Goal: Information Seeking & Learning: Learn about a topic

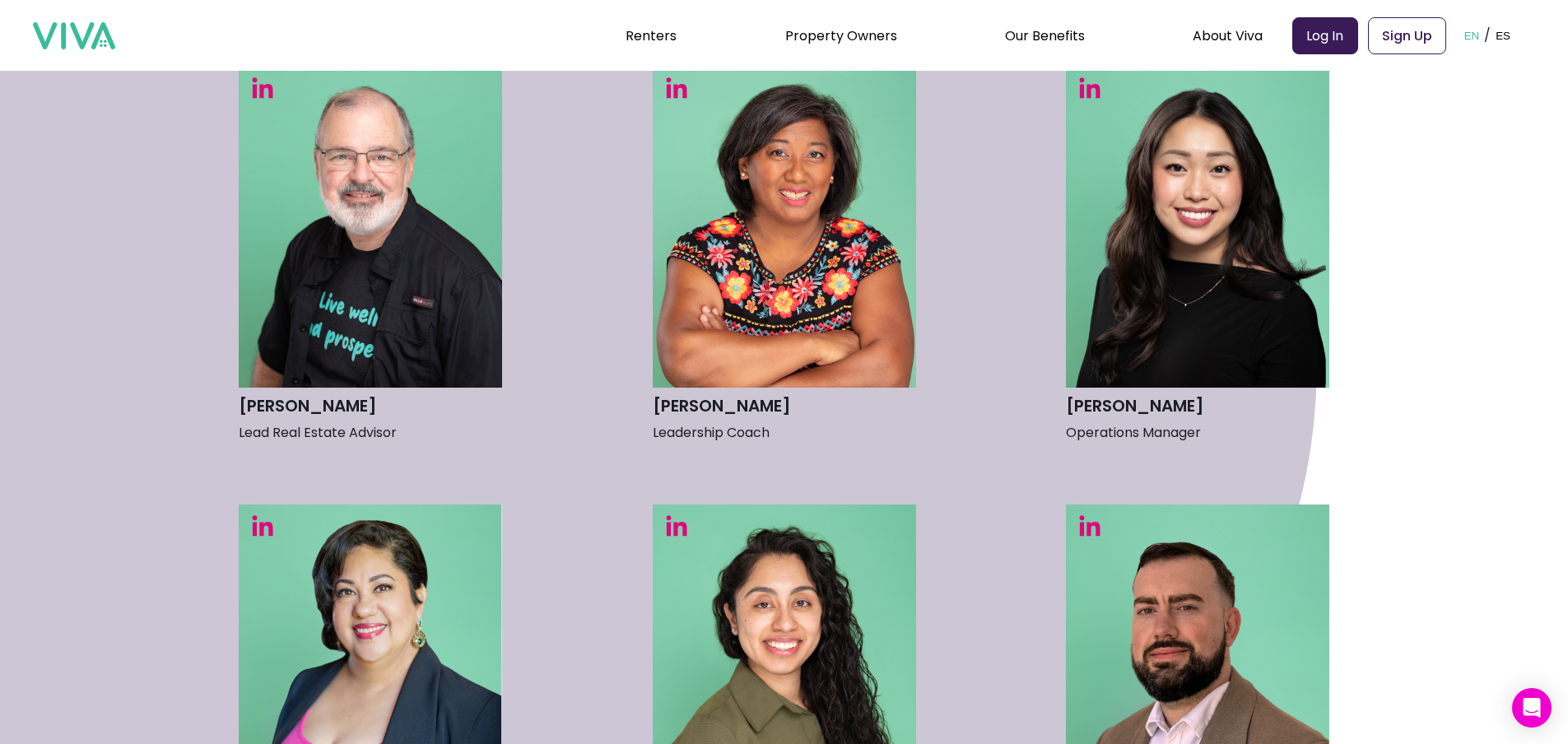
scroll to position [1152, 0]
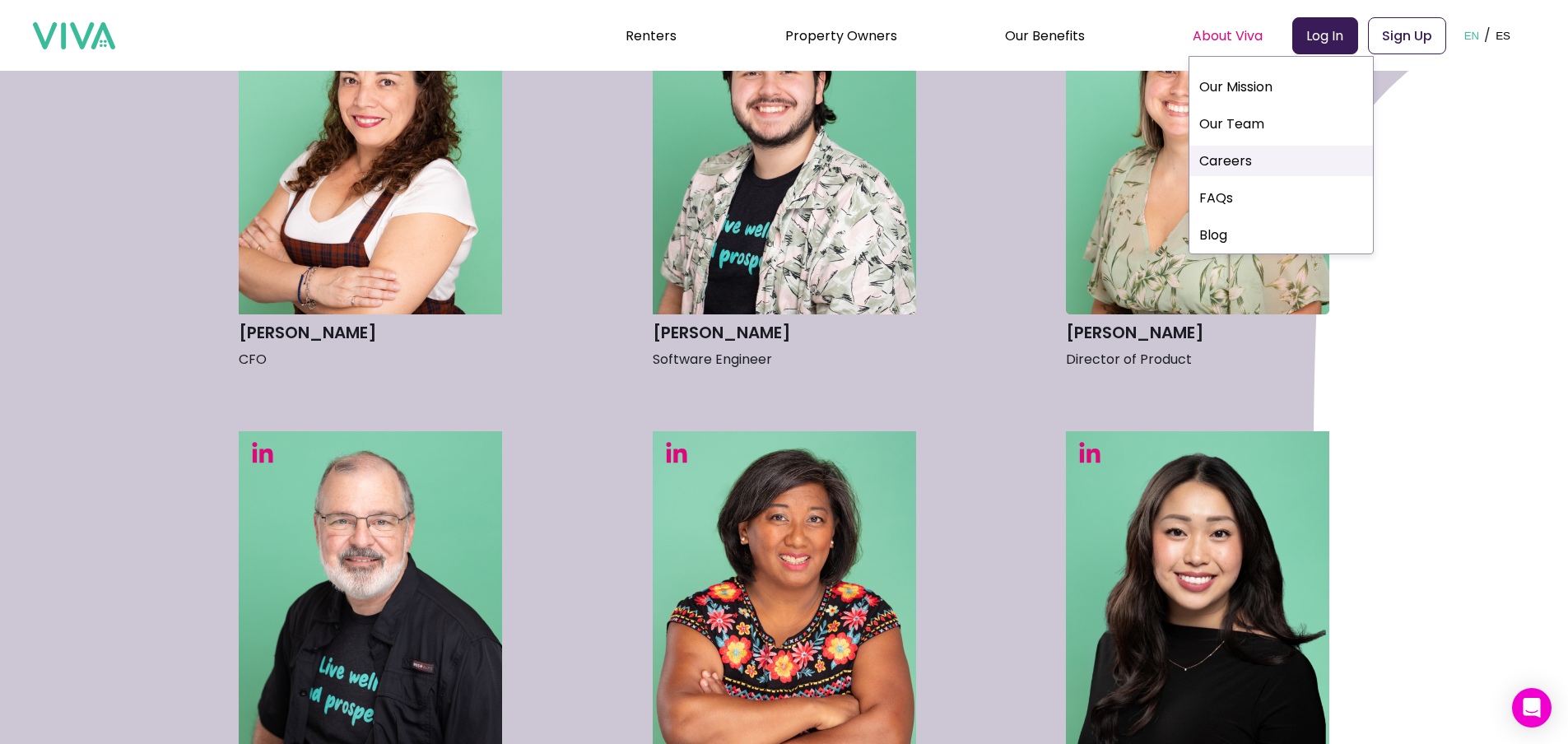
click at [1233, 151] on link "Careers" at bounding box center [1280, 161] width 183 height 31
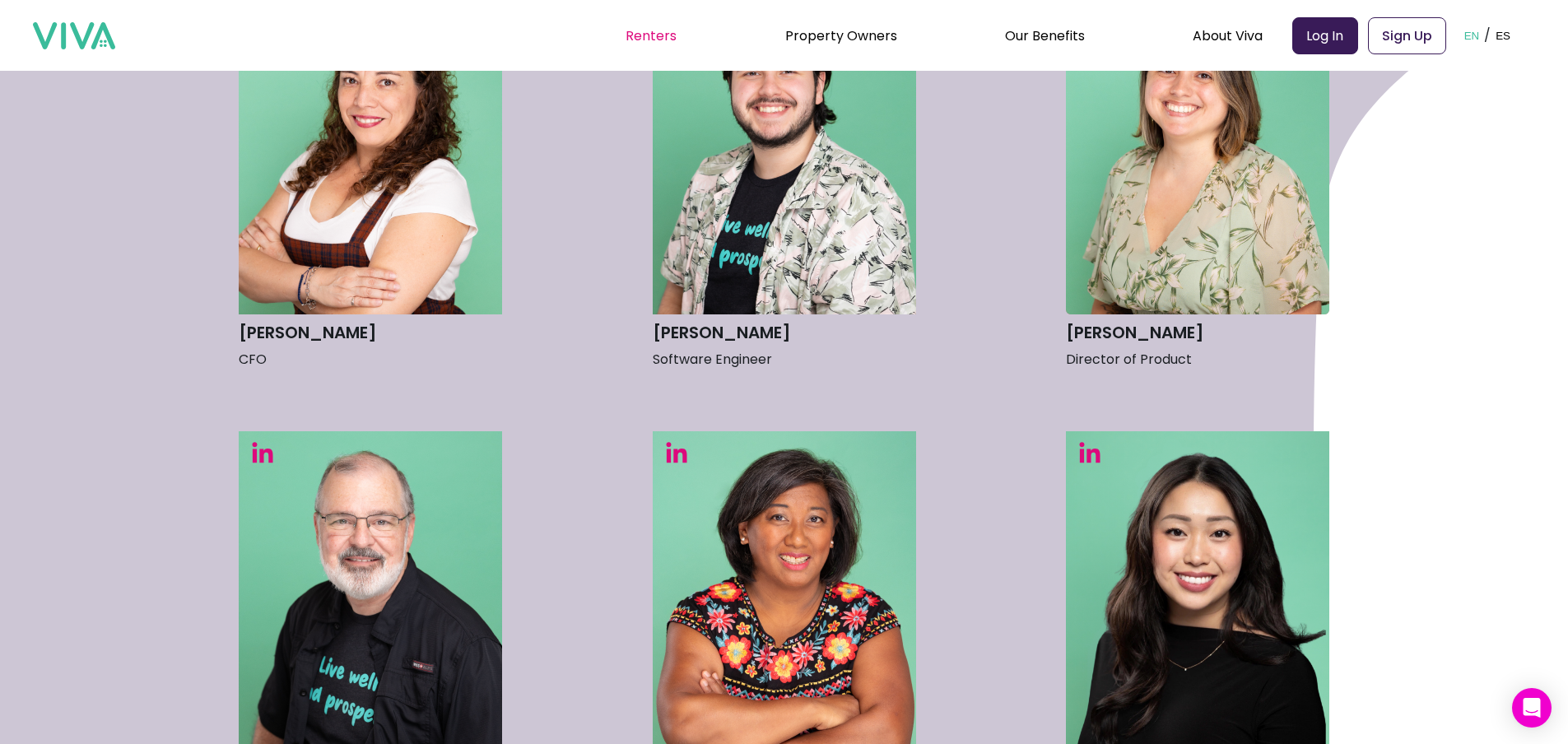
click at [648, 38] on link "Renters" at bounding box center [650, 35] width 51 height 19
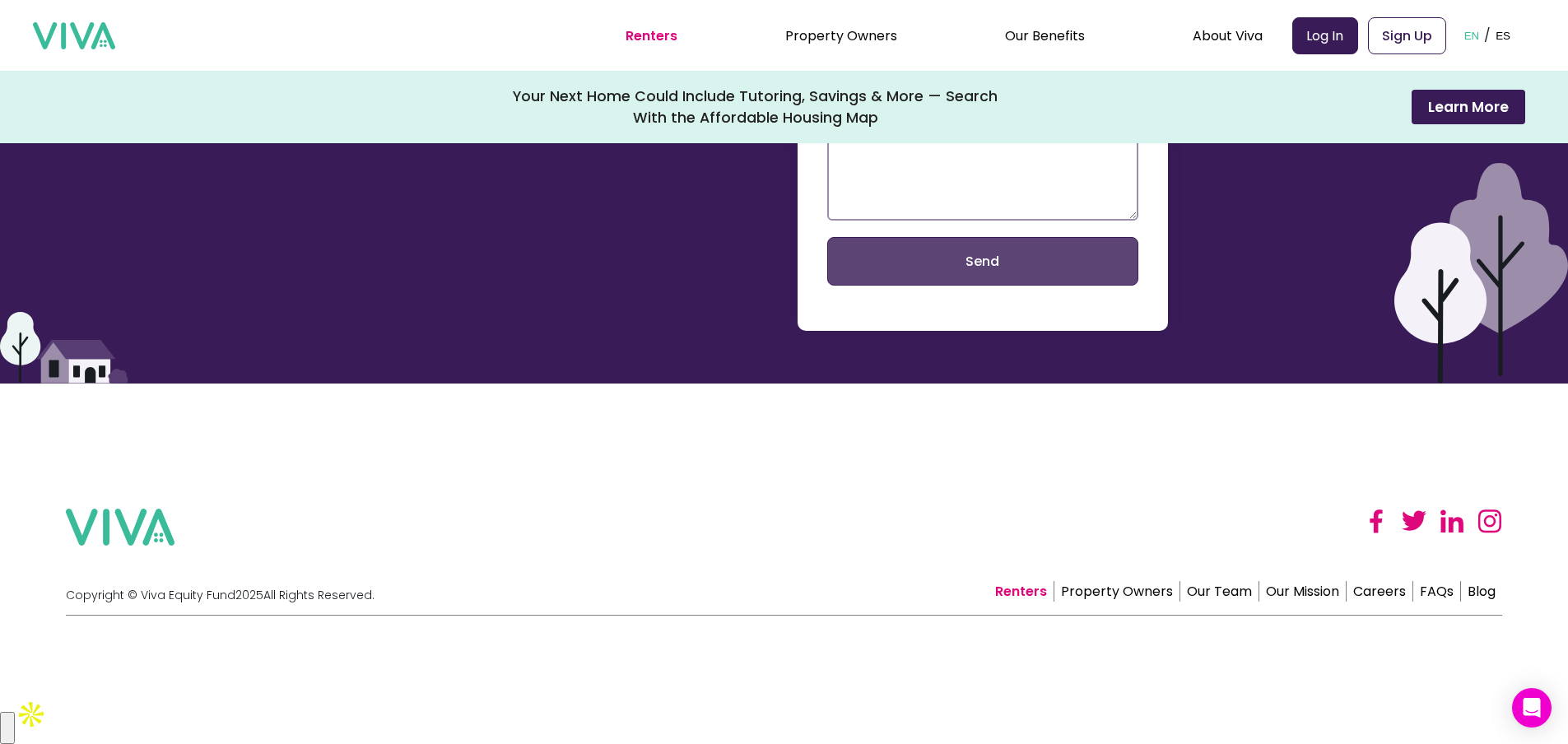
scroll to position [4010, 0]
click at [1460, 533] on img at bounding box center [1452, 522] width 25 height 25
click at [1453, 602] on link "FAQs" at bounding box center [1438, 591] width 48 height 20
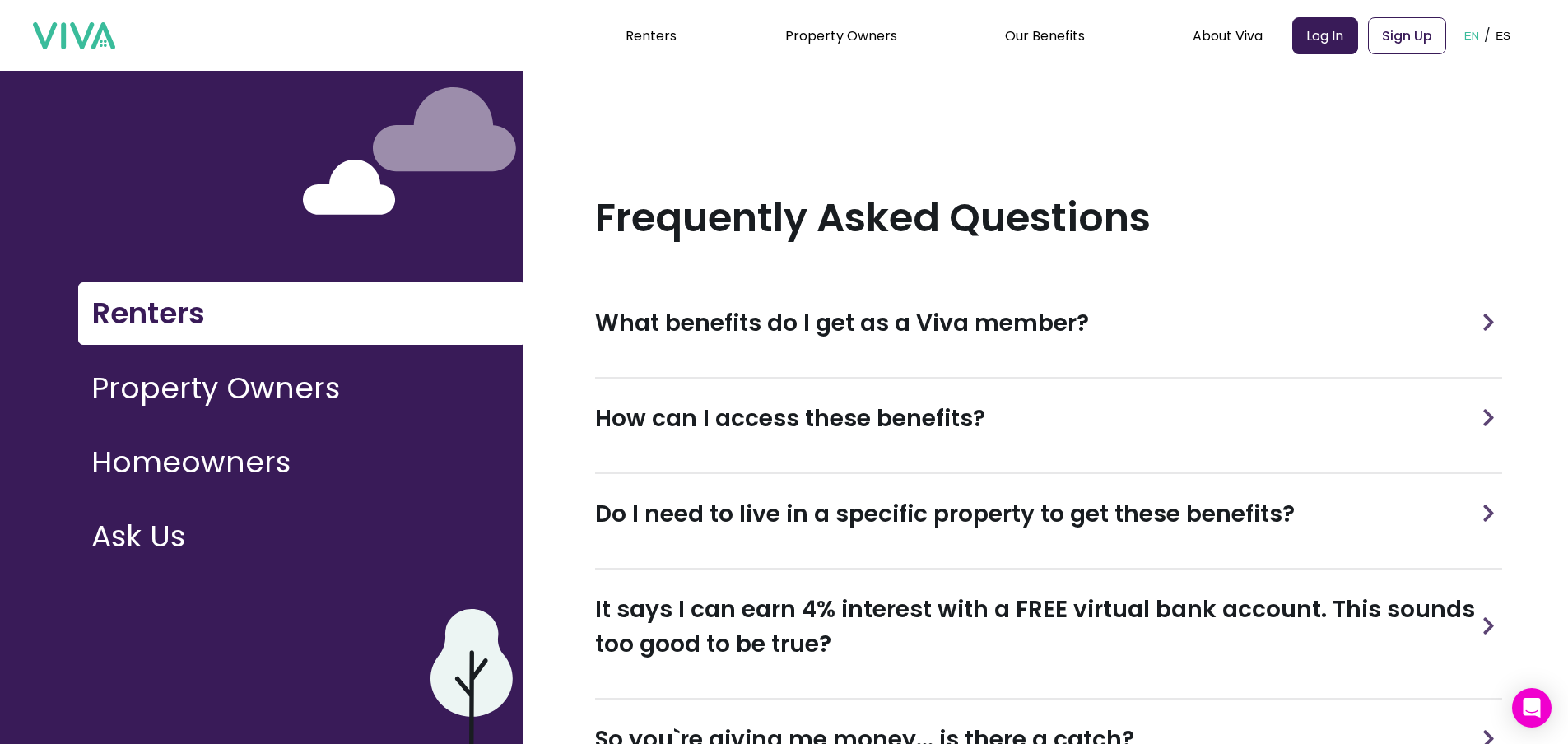
click at [801, 330] on h3 "What benefits do I get as a Viva member?" at bounding box center [842, 323] width 494 height 35
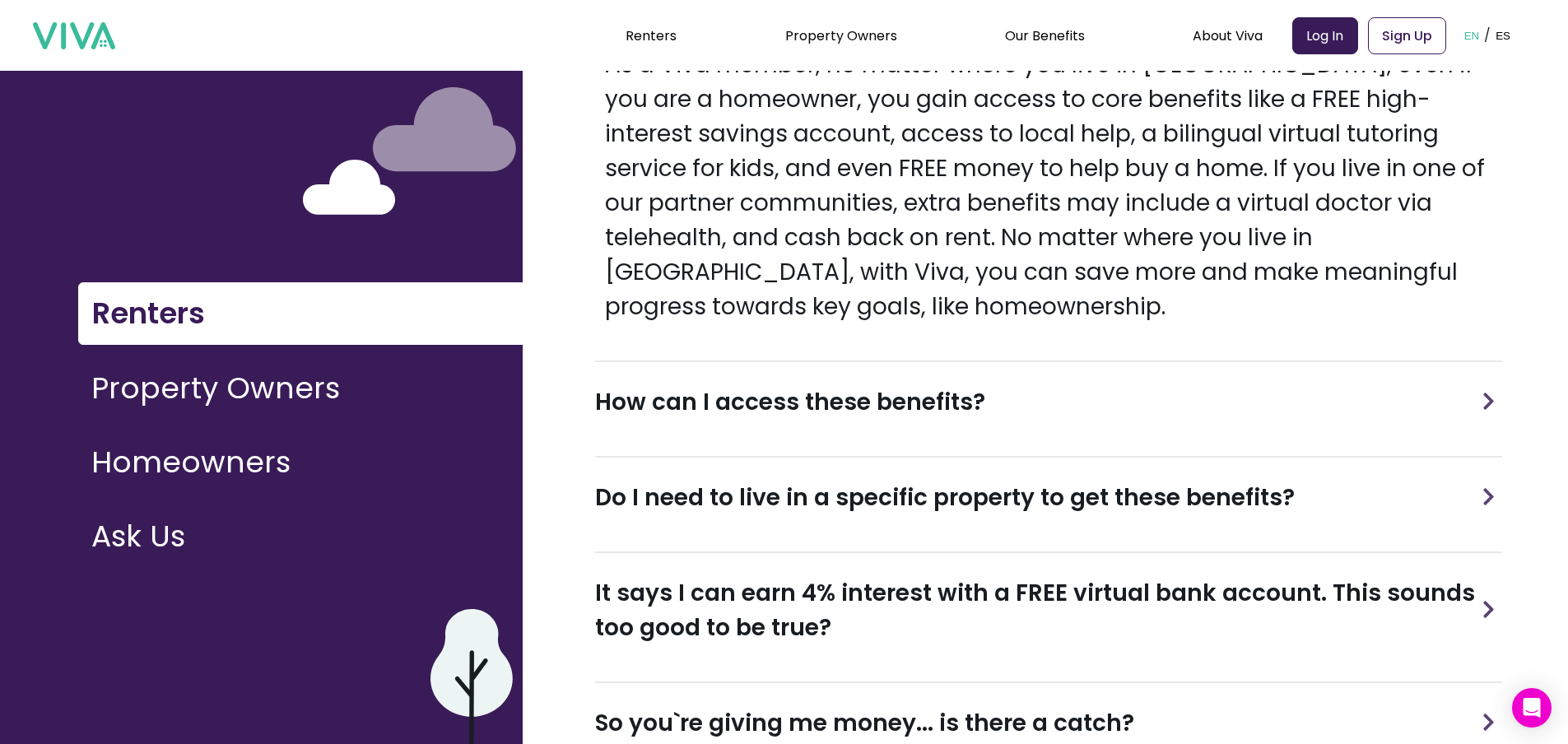
scroll to position [411, 0]
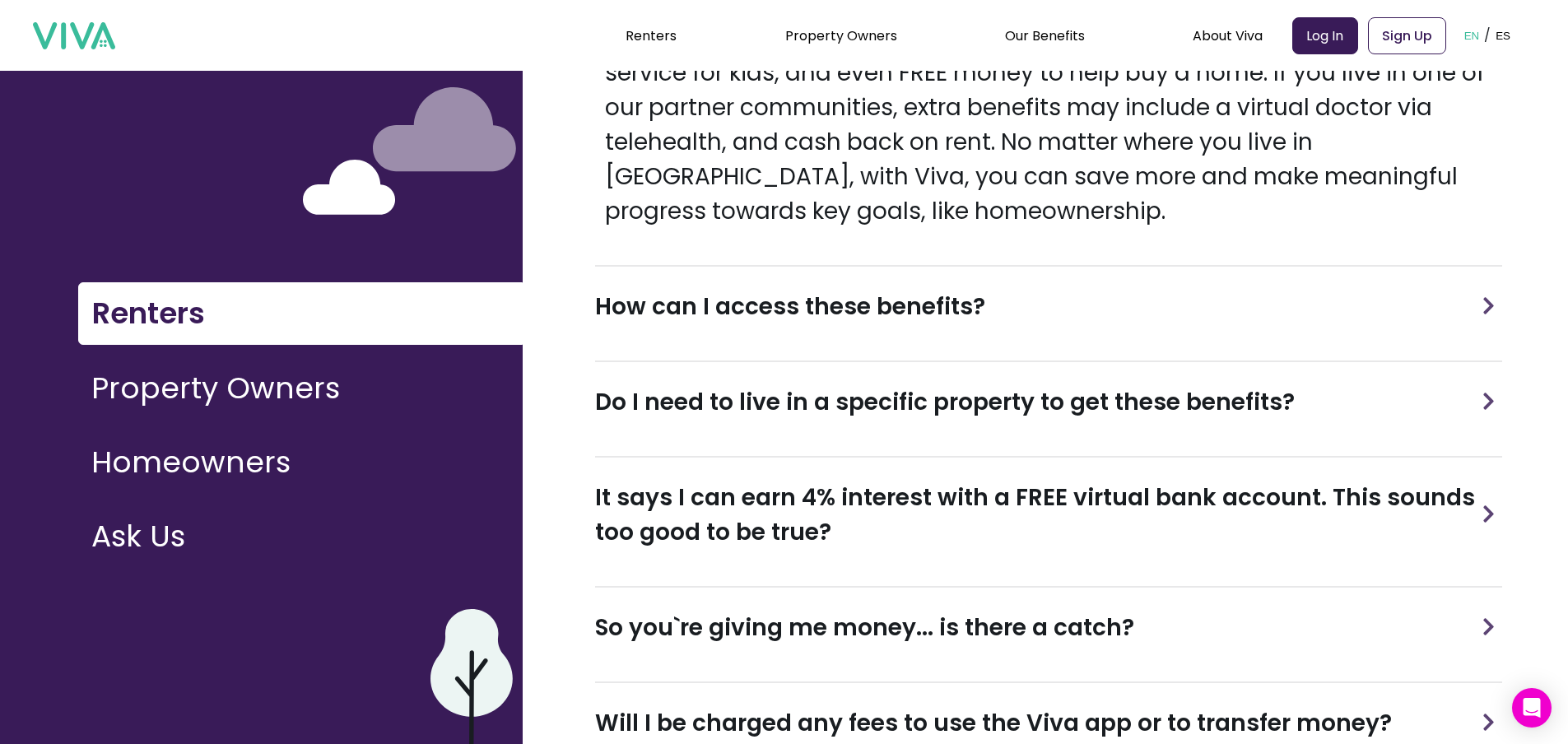
click at [663, 620] on h3 "So you`re giving me money... is there a catch?" at bounding box center [865, 628] width 539 height 35
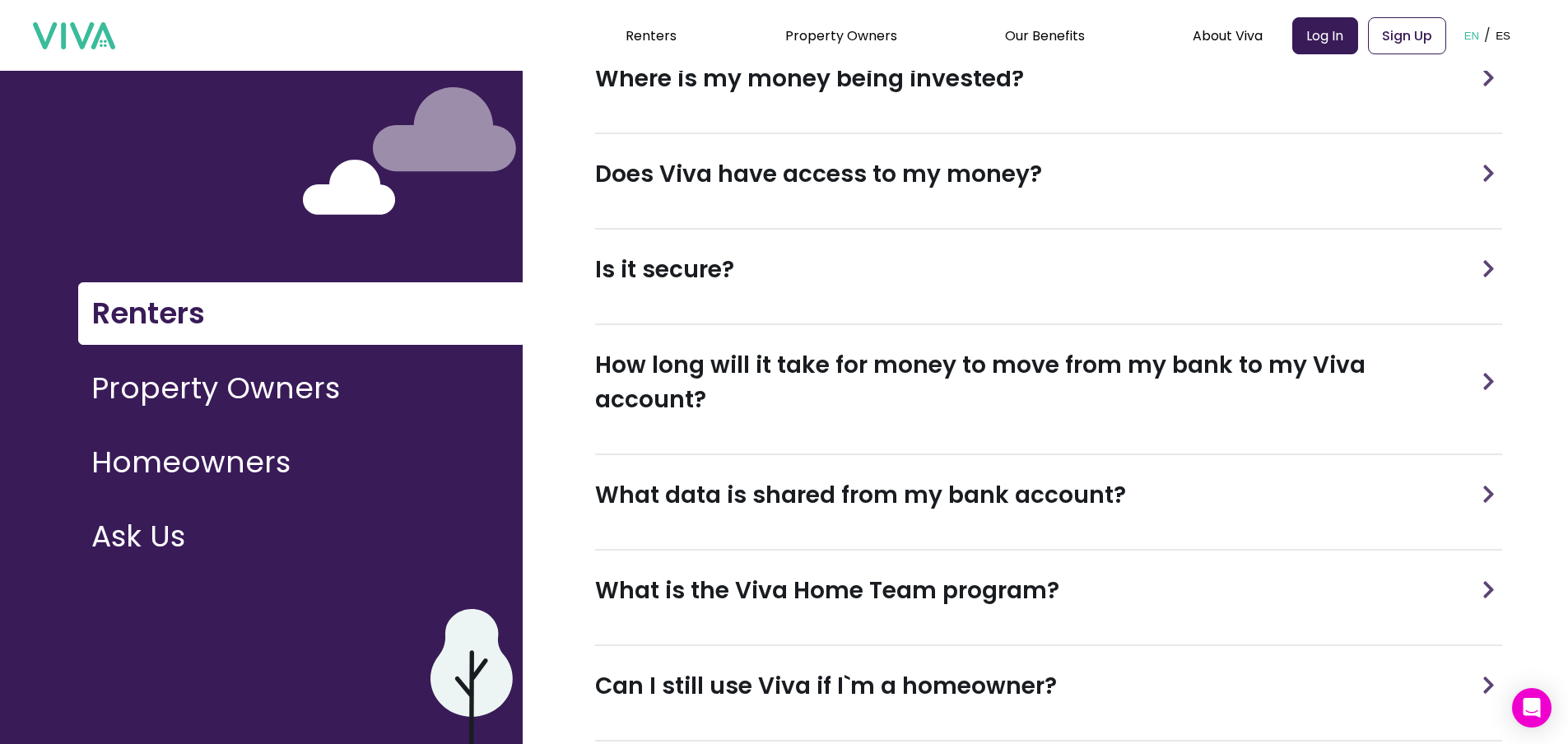
scroll to position [1312, 0]
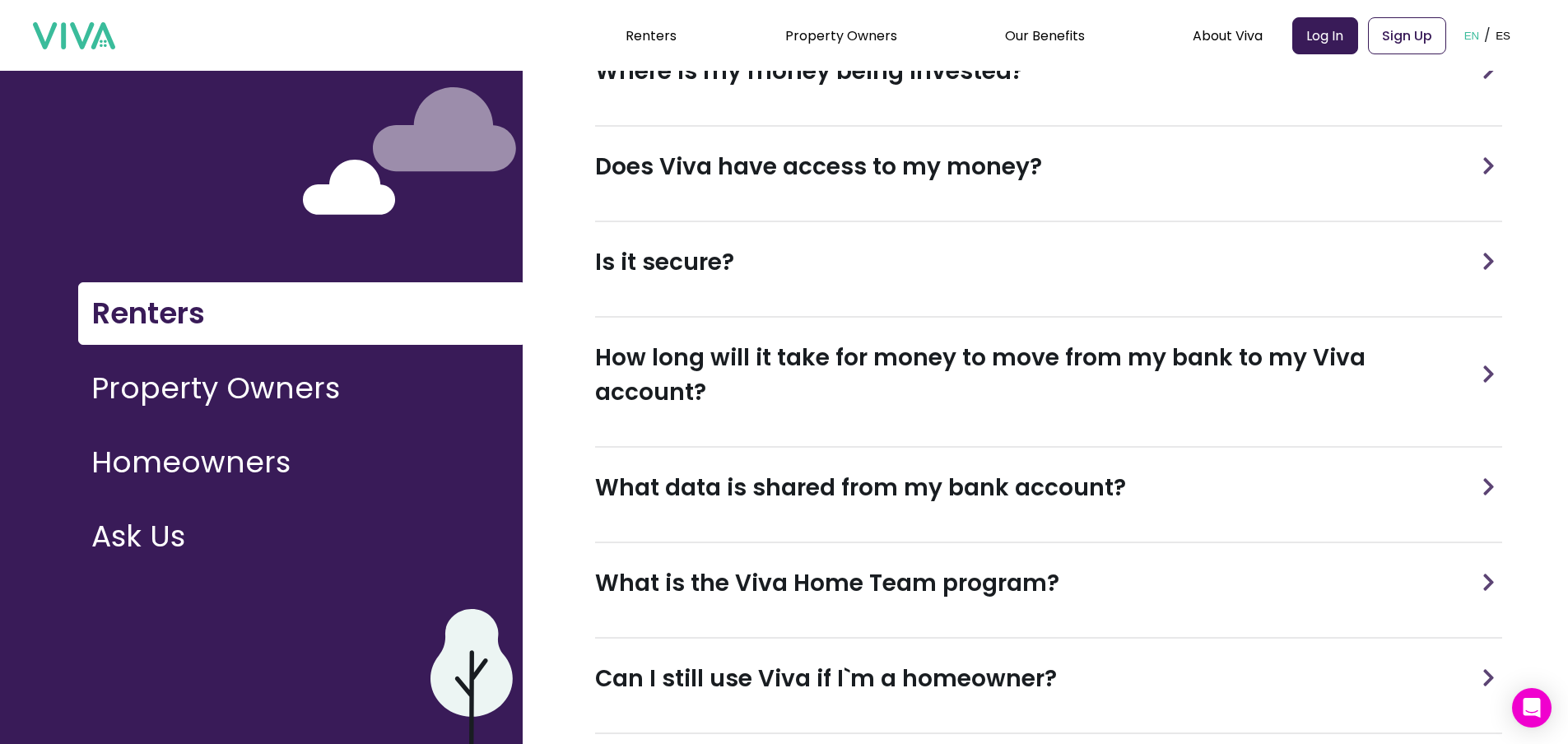
click at [767, 568] on div "What is the Viva Home Team program?" at bounding box center [1049, 584] width 907 height 81
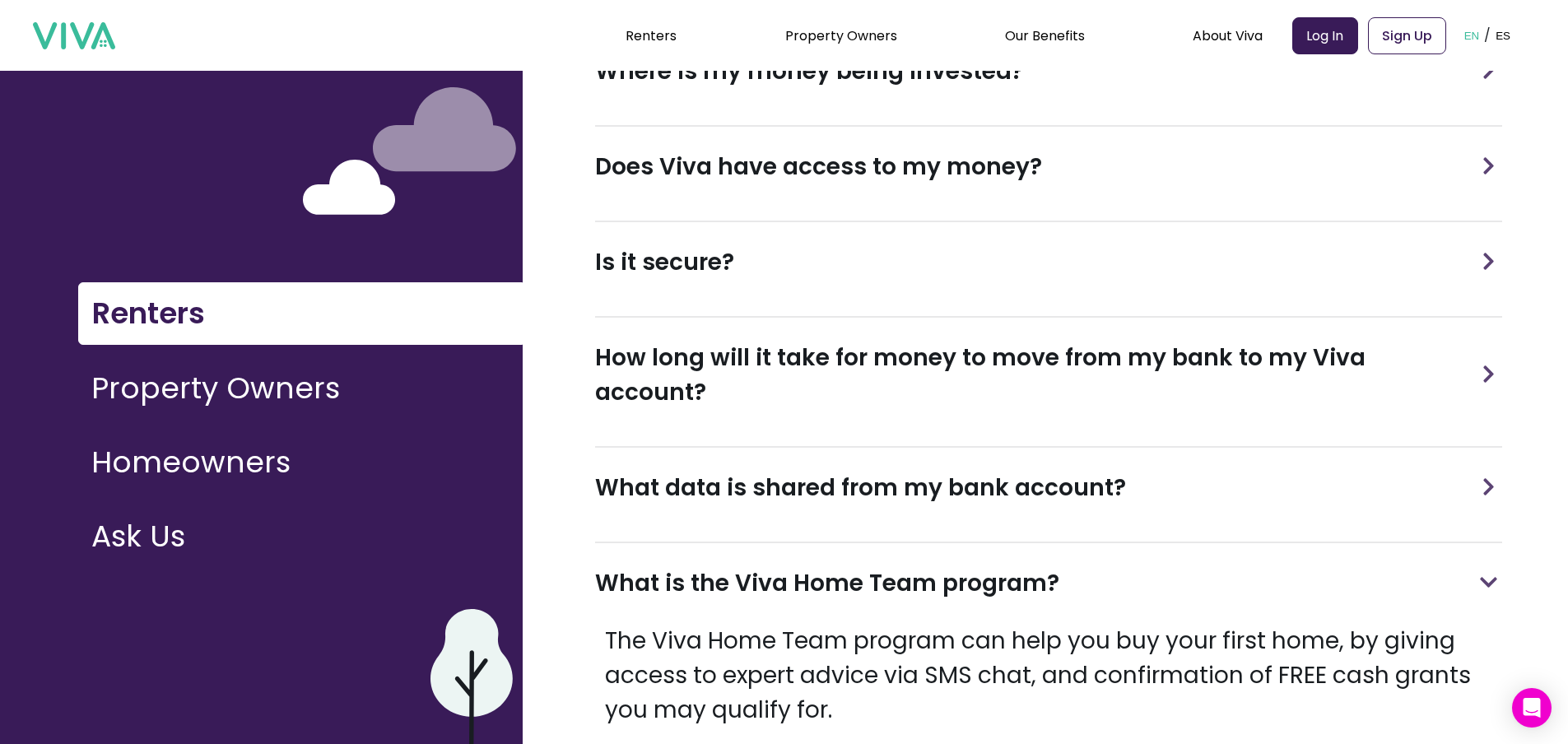
click at [181, 390] on button "Property Owners" at bounding box center [301, 388] width 445 height 61
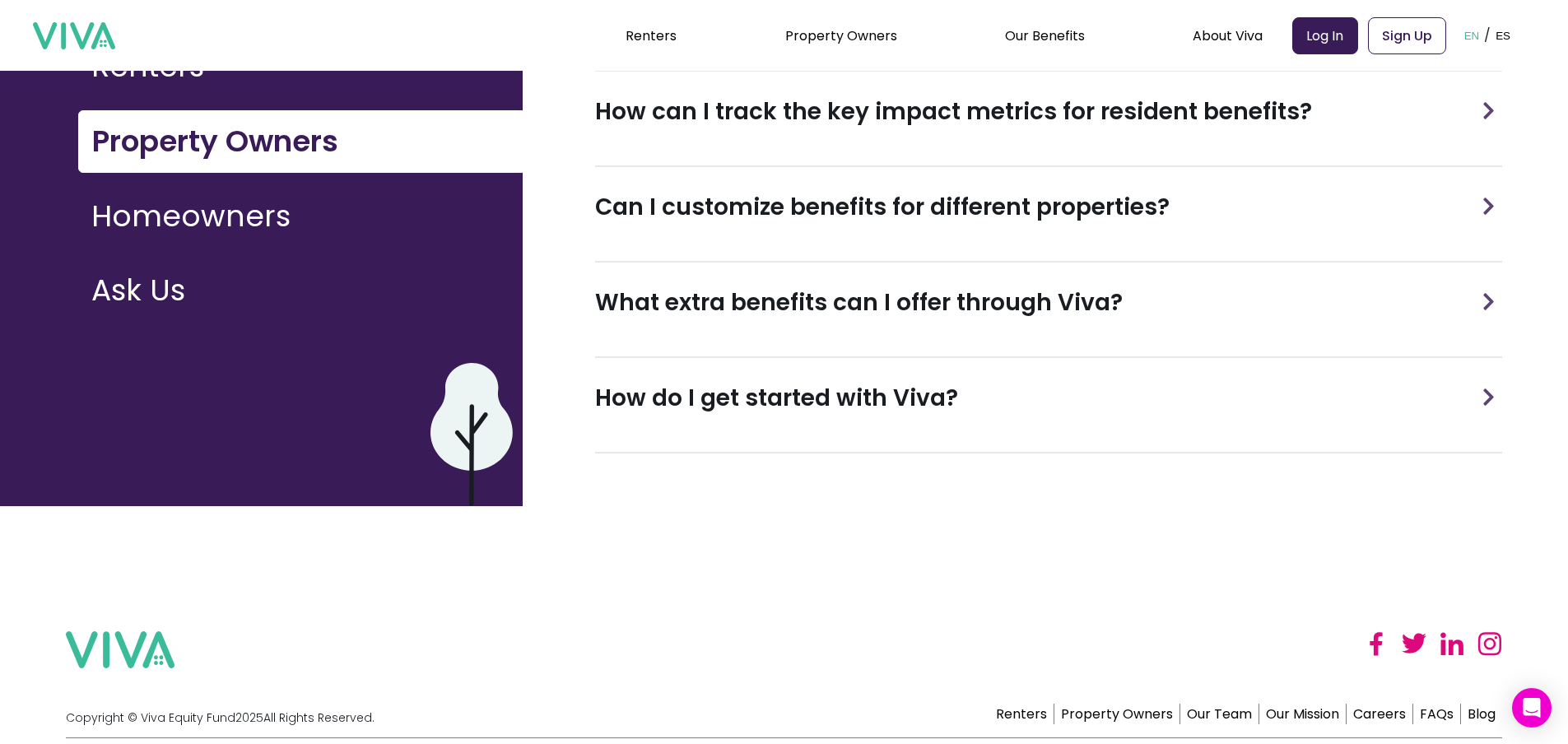
scroll to position [247, 0]
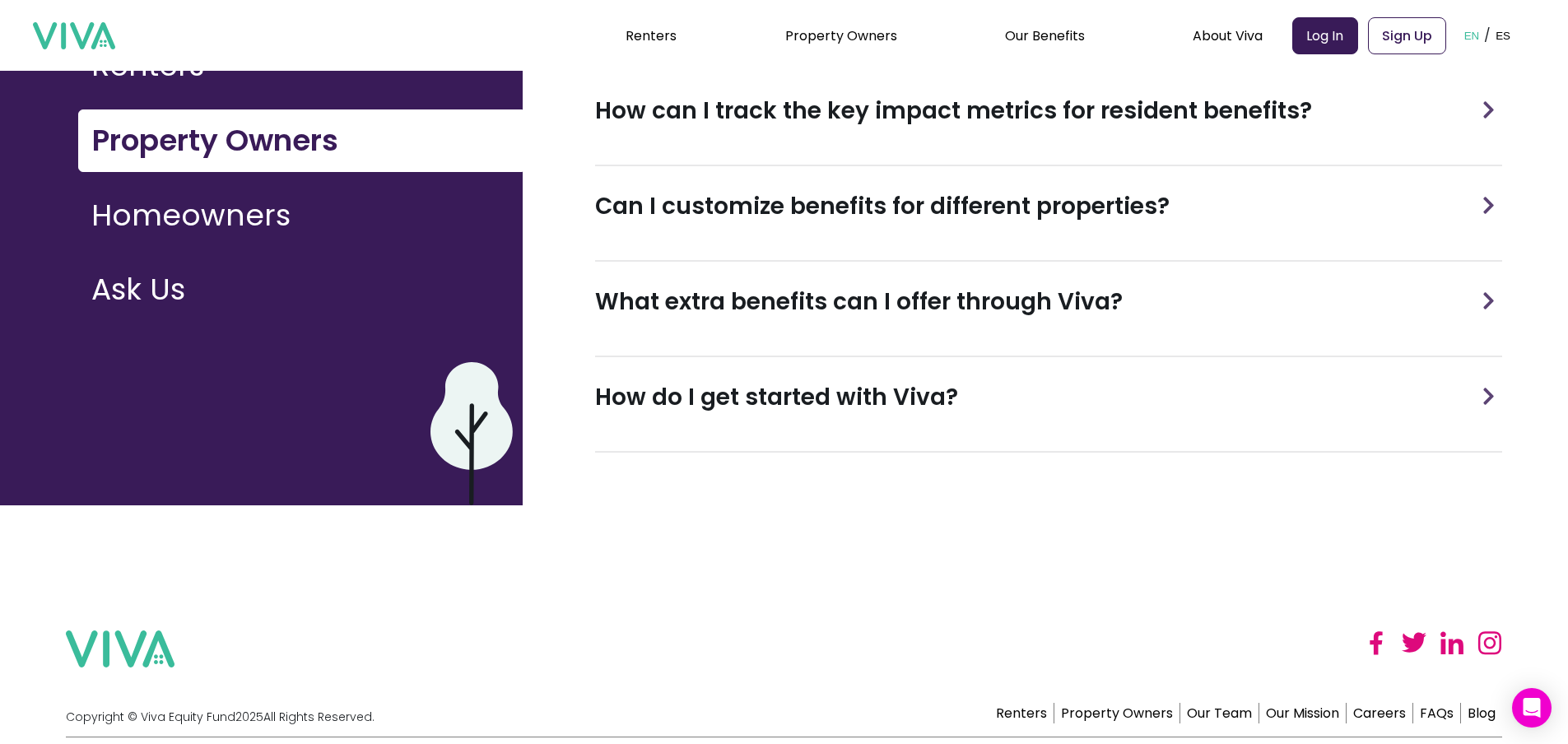
click at [745, 392] on h3 "How do I get started with Viva?" at bounding box center [777, 398] width 363 height 35
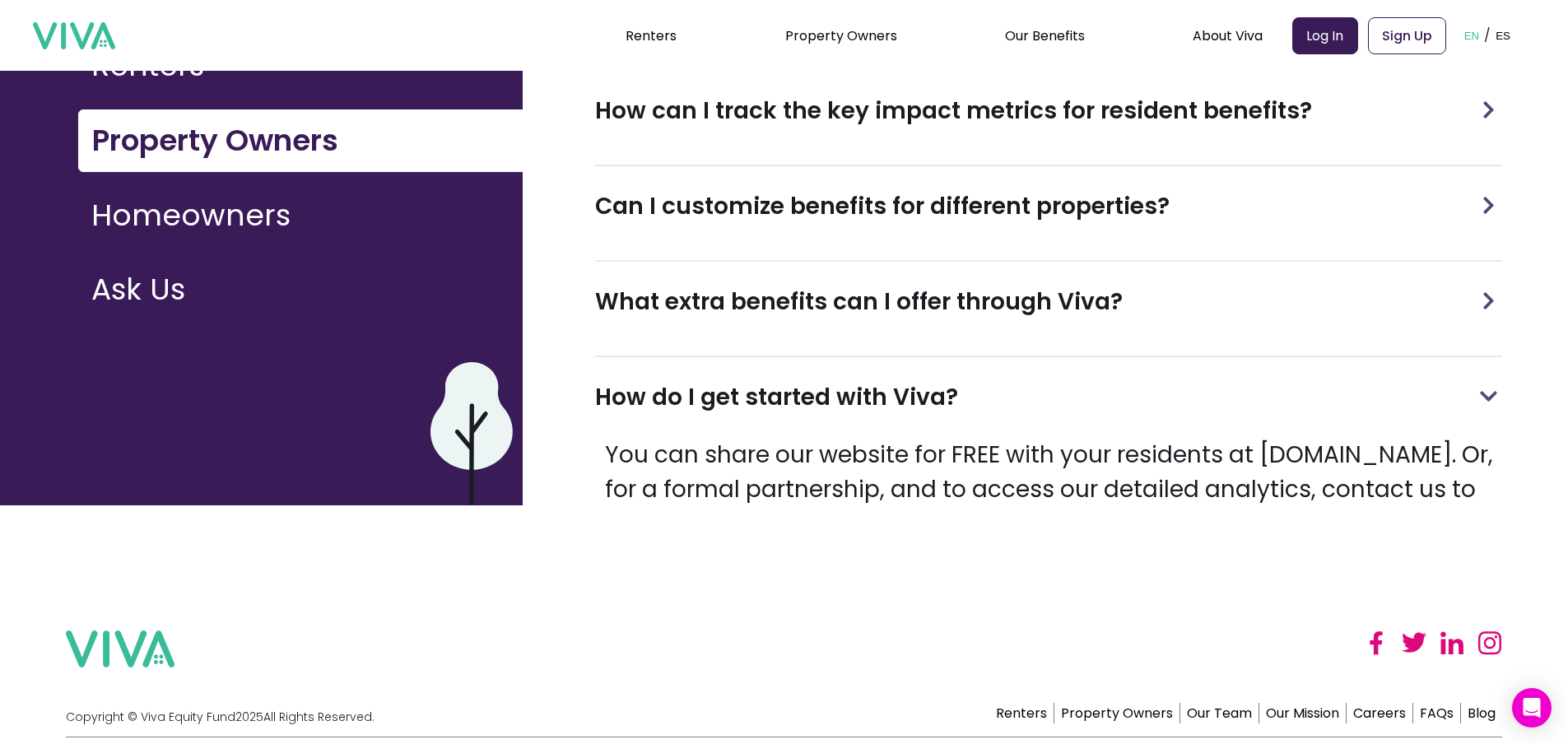
scroll to position [222, 0]
